Goal: Information Seeking & Learning: Compare options

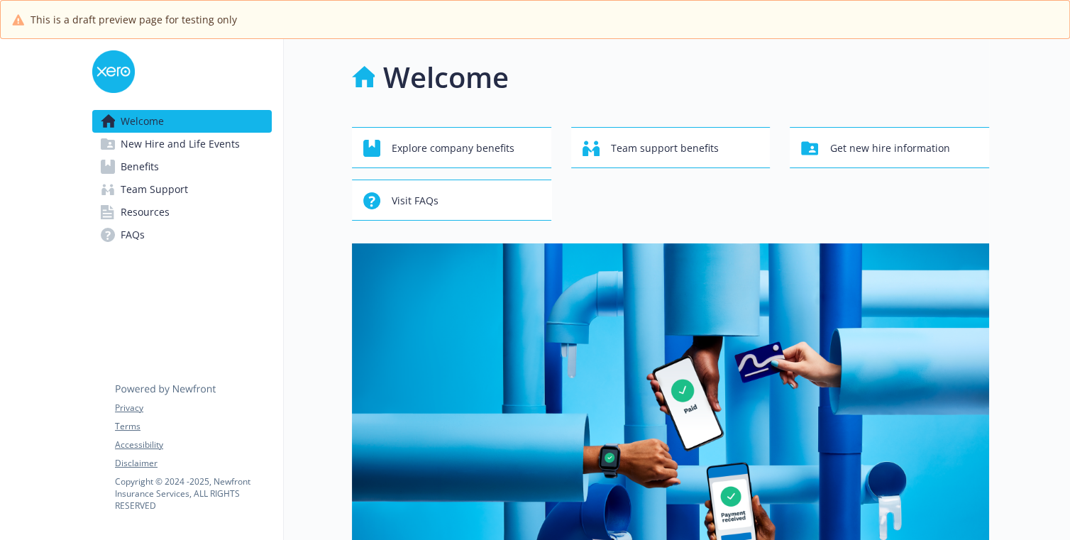
click at [139, 165] on span "Benefits" at bounding box center [140, 166] width 38 height 23
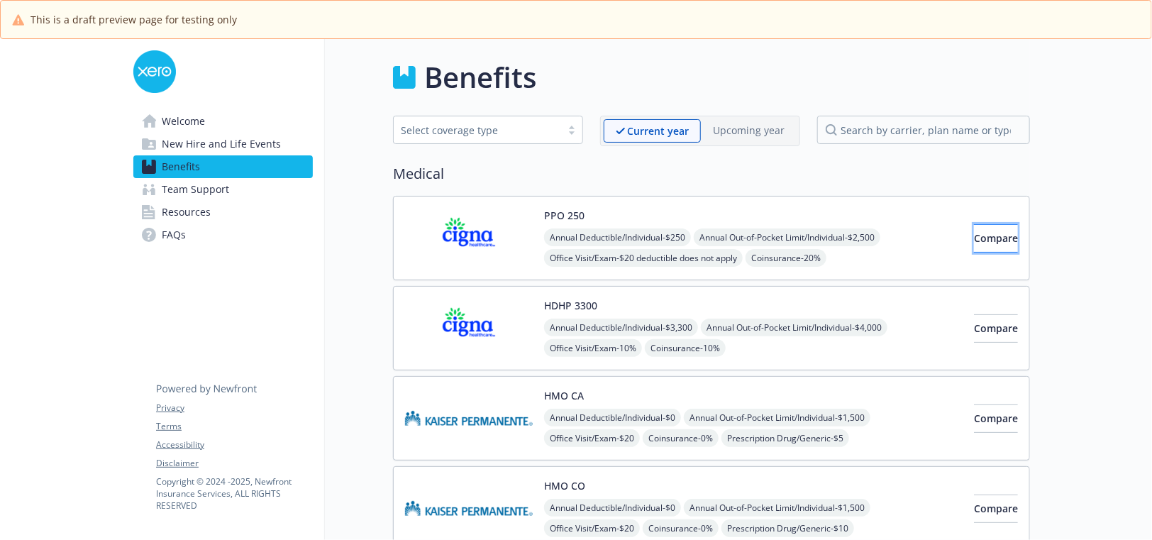
click at [974, 239] on span "Compare" at bounding box center [996, 237] width 44 height 13
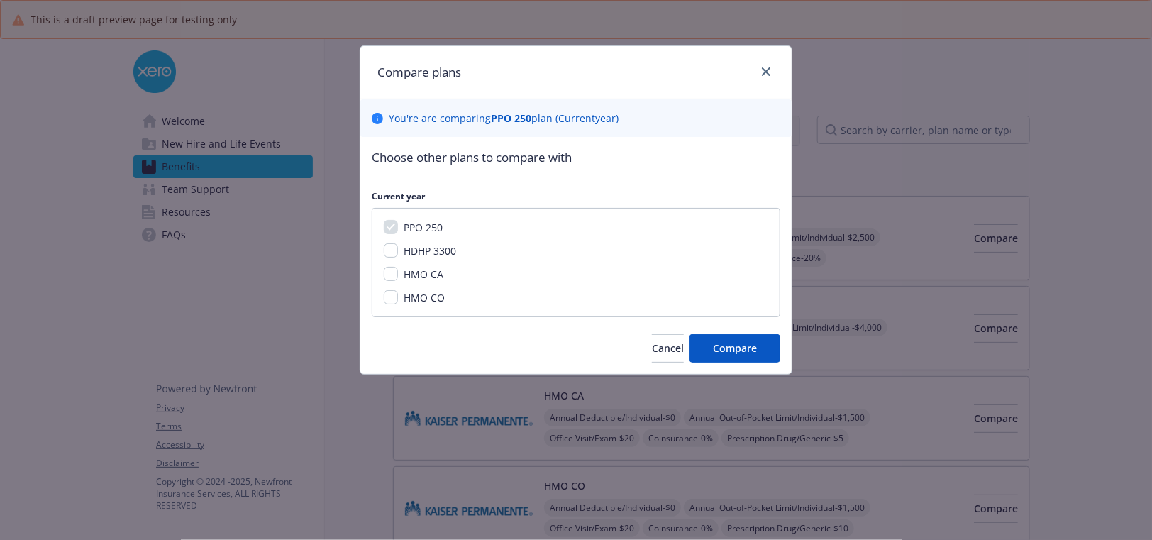
click at [433, 251] on span "HDHP 3300" at bounding box center [430, 250] width 52 height 13
click at [398, 251] on input "HDHP 3300" at bounding box center [391, 250] width 14 height 14
checkbox input "true"
click at [750, 354] on button "Compare" at bounding box center [734, 348] width 91 height 28
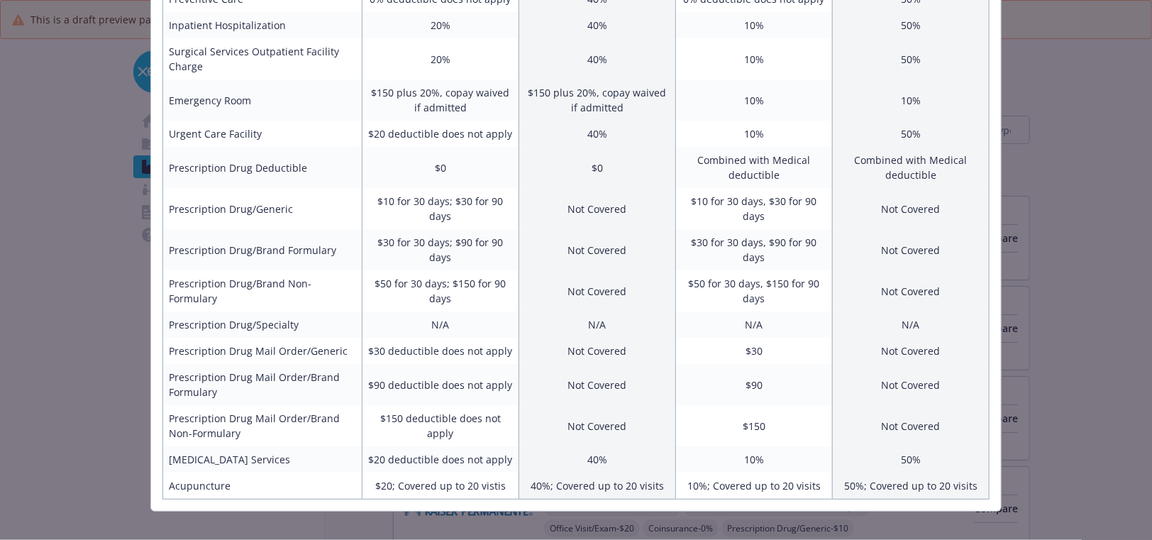
scroll to position [533, 0]
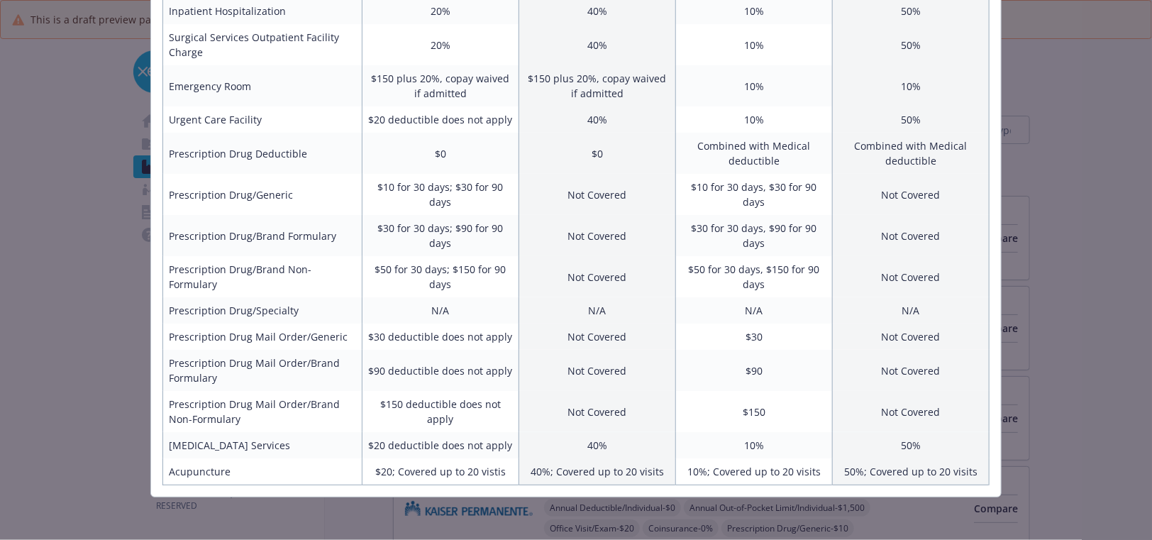
click at [1060, 245] on div "Benefits Info PPO 250 Current year HDHP 3300 Current year Employee Only (Monthl…" at bounding box center [576, 270] width 1152 height 540
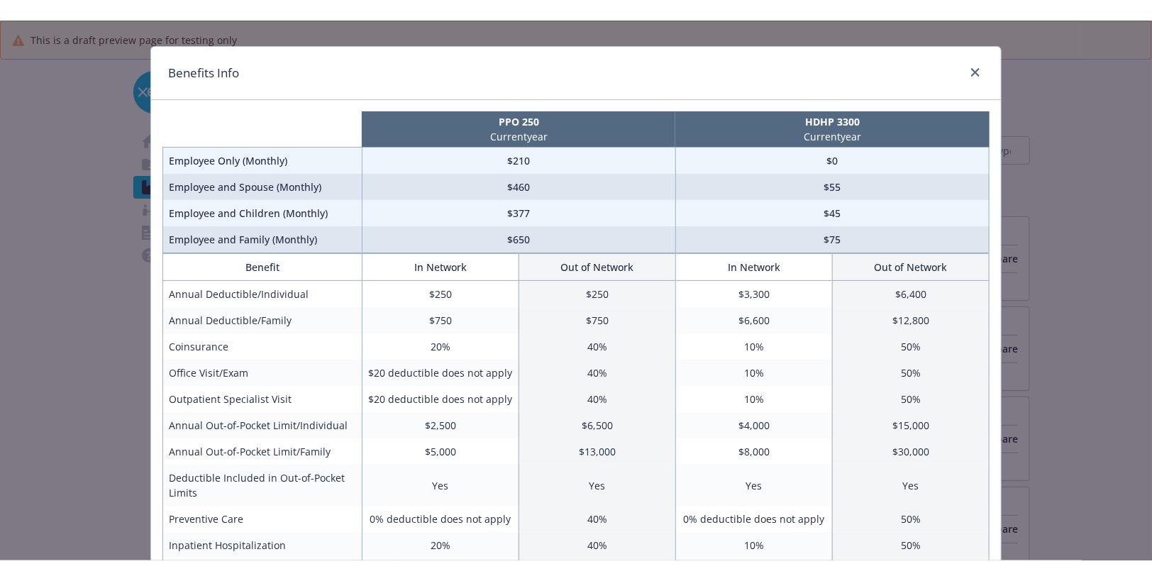
scroll to position [0, 0]
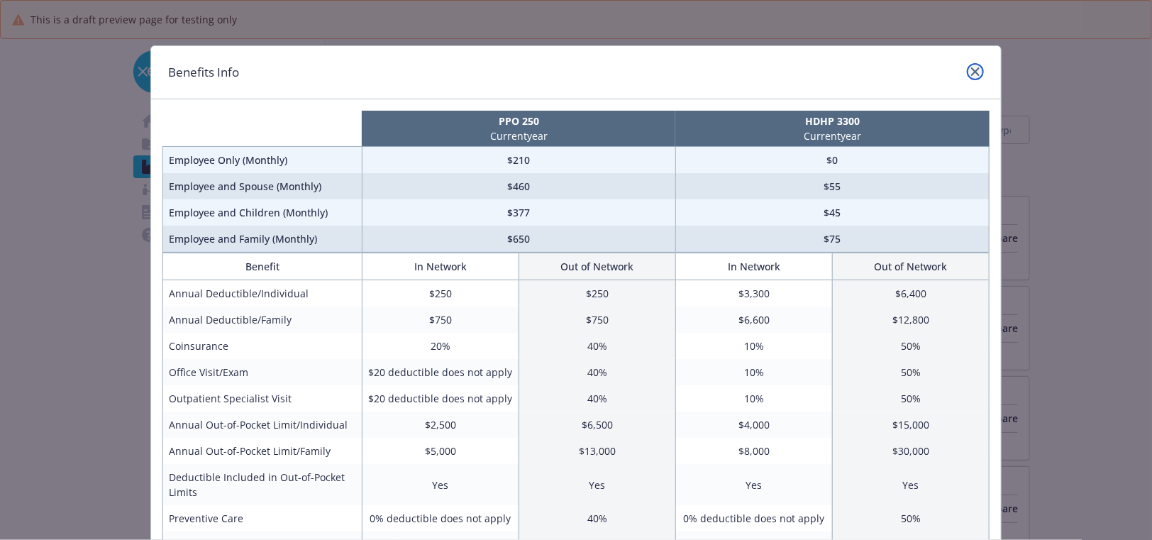
click at [970, 70] on link "close" at bounding box center [975, 71] width 17 height 17
